Goal: Go to known website: Access a specific website the user already knows

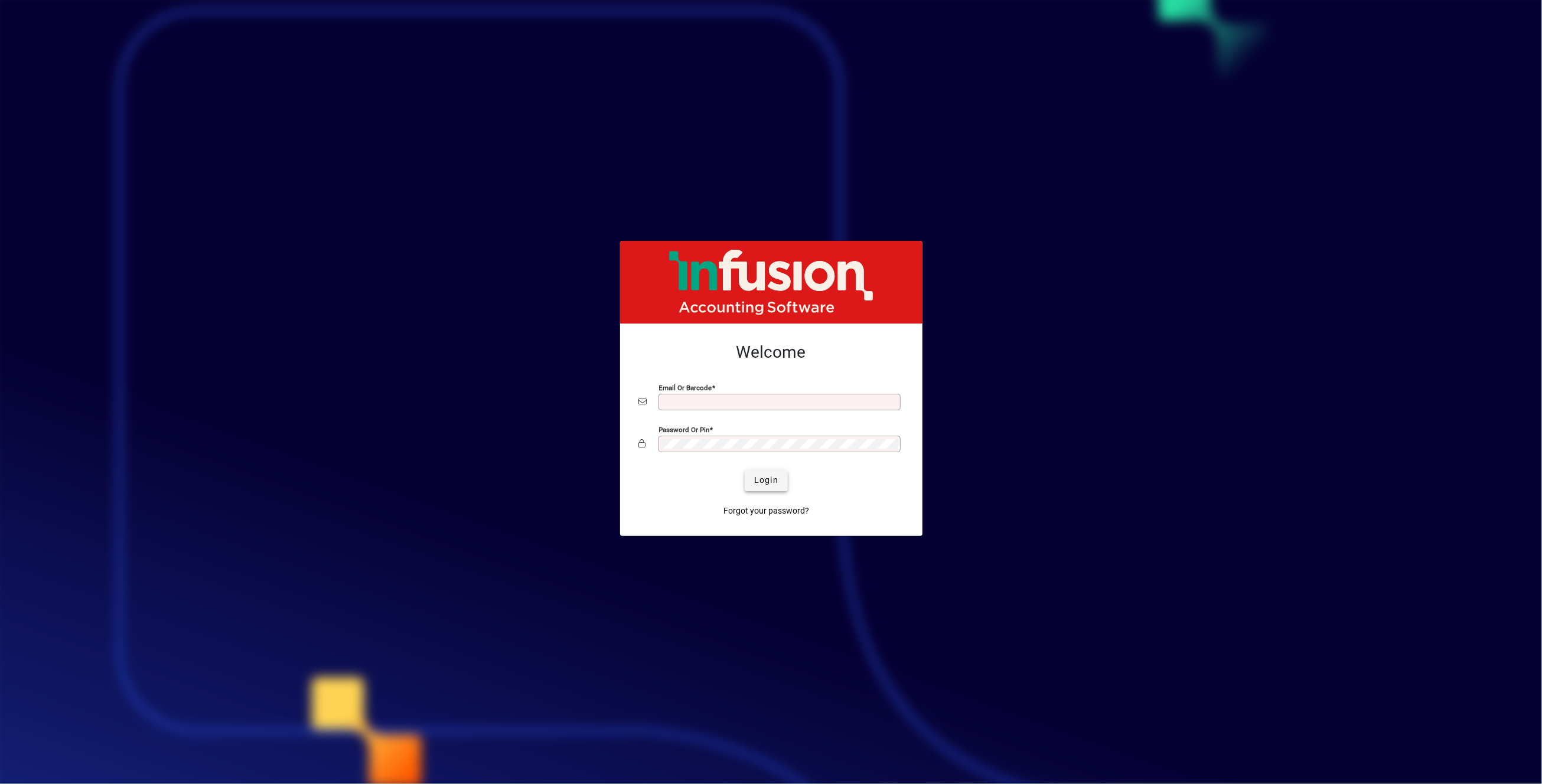
type input "**********"
click at [761, 481] on span "Login" at bounding box center [766, 480] width 24 height 12
